Goal: Navigation & Orientation: Understand site structure

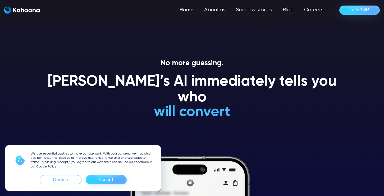
click at [106, 183] on div "Accept" at bounding box center [106, 180] width 15 height 8
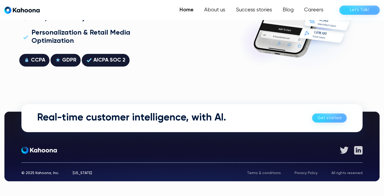
scroll to position [1511, 0]
click at [246, 7] on link "Success stories" at bounding box center [254, 10] width 48 height 11
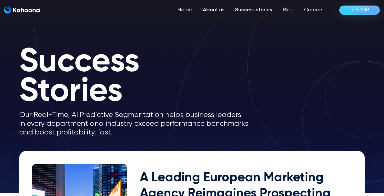
click at [223, 11] on link "About us" at bounding box center [214, 10] width 32 height 11
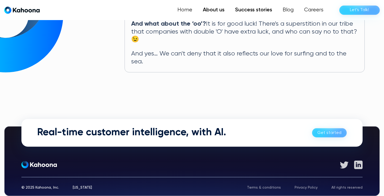
scroll to position [333, 0]
click at [247, 7] on link "Success stories" at bounding box center [254, 10] width 48 height 11
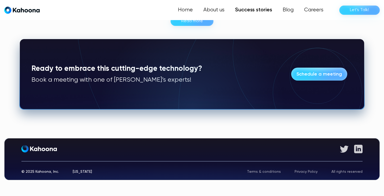
scroll to position [436, 0]
